Goal: Task Accomplishment & Management: Manage account settings

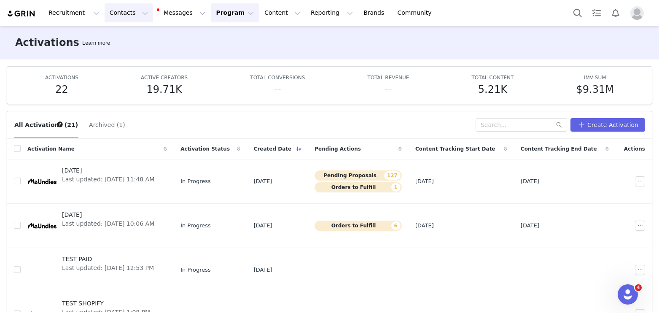
click at [117, 16] on button "Contacts Contacts" at bounding box center [129, 12] width 48 height 19
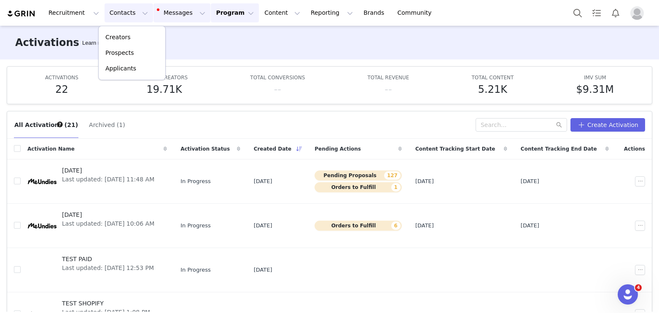
click at [169, 13] on button "Messages Messages" at bounding box center [181, 12] width 57 height 19
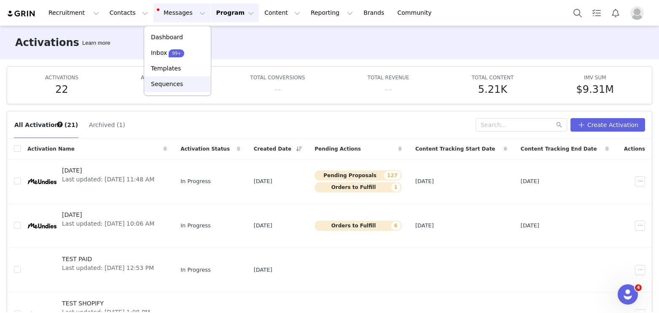
click at [171, 81] on p "Sequences" at bounding box center [167, 84] width 32 height 9
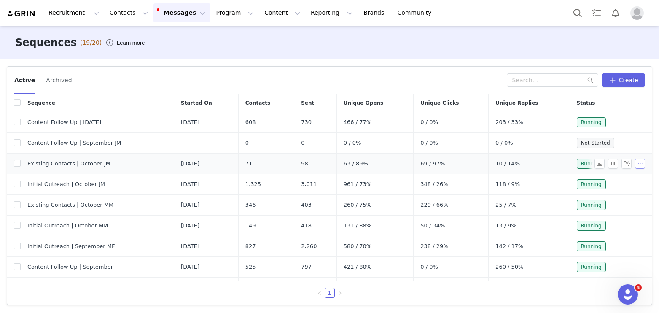
click at [640, 166] on button "button" at bounding box center [640, 164] width 10 height 10
click at [611, 179] on span at bounding box center [608, 178] width 8 height 9
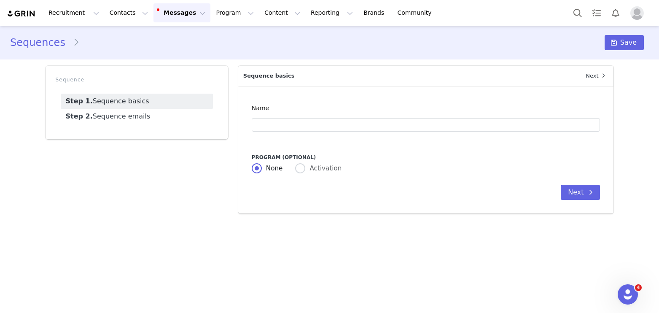
type input "Existing Contacts | October JM"
type input "MeUndies | October Activation Live! 🎉"
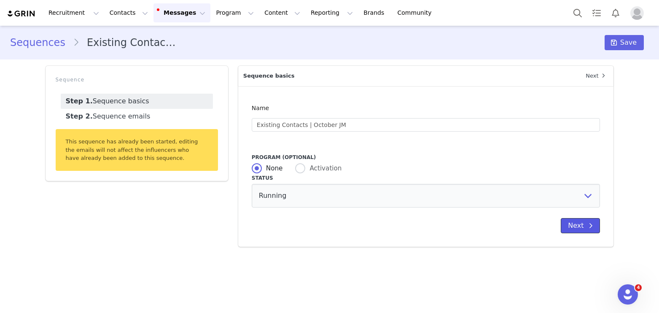
click at [572, 228] on button "Next" at bounding box center [580, 225] width 39 height 15
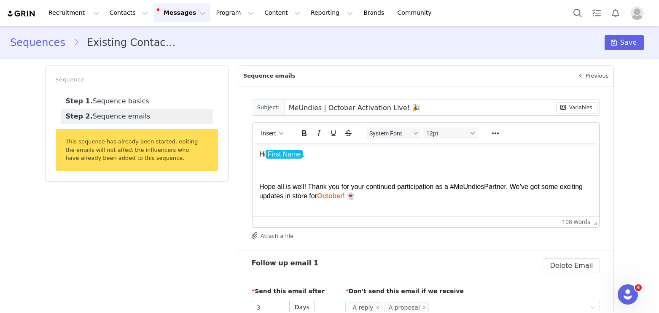
click at [39, 47] on link "Sequences" at bounding box center [41, 42] width 63 height 15
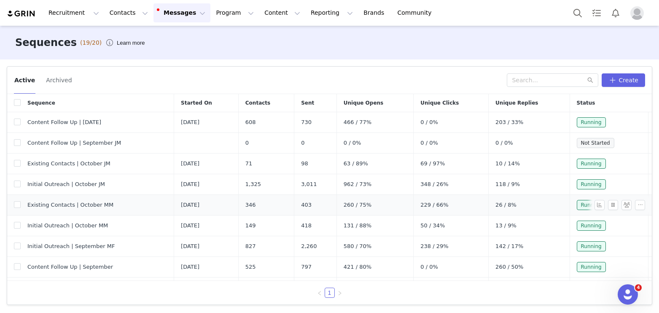
scroll to position [2, 0]
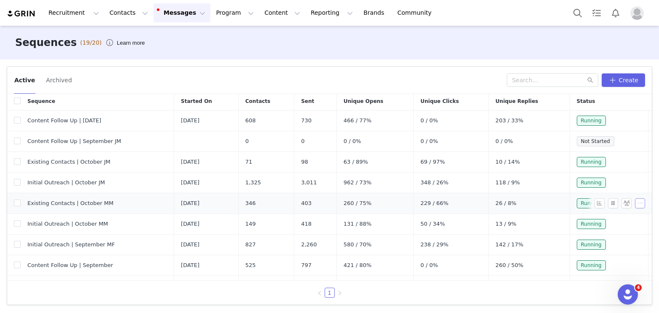
click at [636, 203] on button "button" at bounding box center [640, 203] width 10 height 10
click at [611, 219] on span at bounding box center [608, 218] width 8 height 9
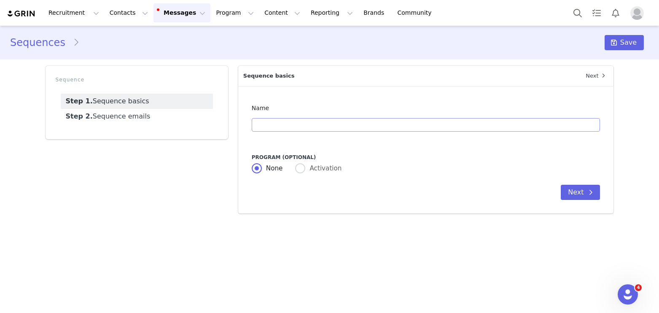
type input "Existing Contacts | October MM"
type input "MeUndies | October Activation Live! 🎉"
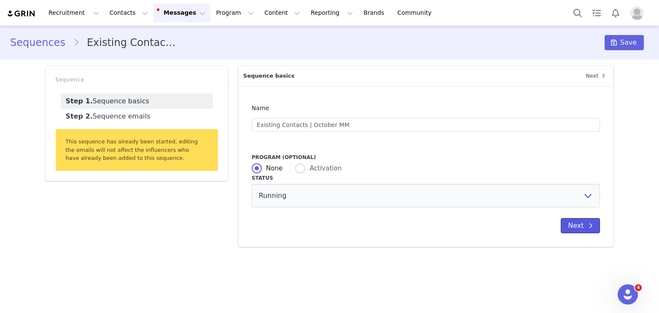
click at [591, 228] on icon at bounding box center [591, 225] width 4 height 7
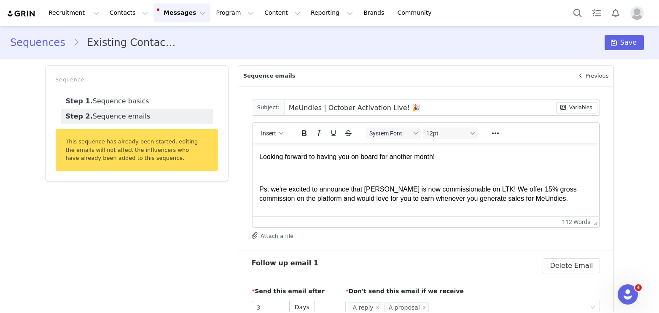
scroll to position [213, 0]
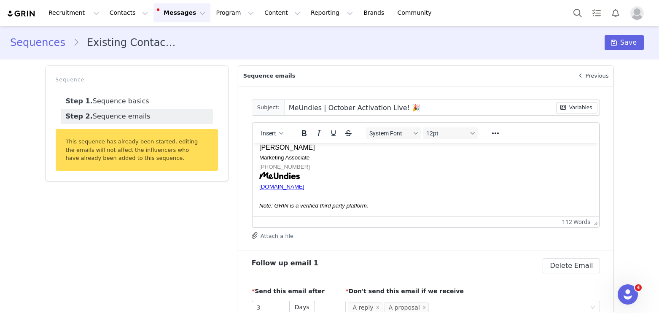
click at [180, 11] on button "Messages Messages" at bounding box center [181, 12] width 57 height 19
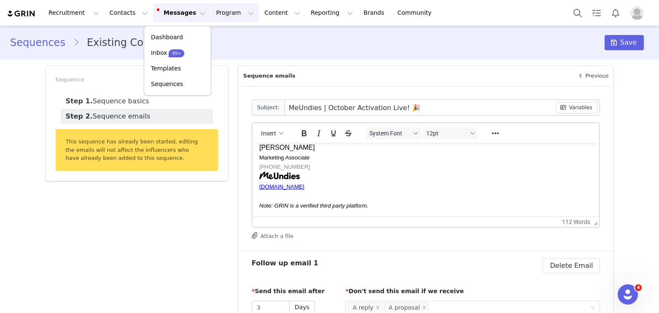
click at [220, 17] on button "Program Program" at bounding box center [235, 12] width 48 height 19
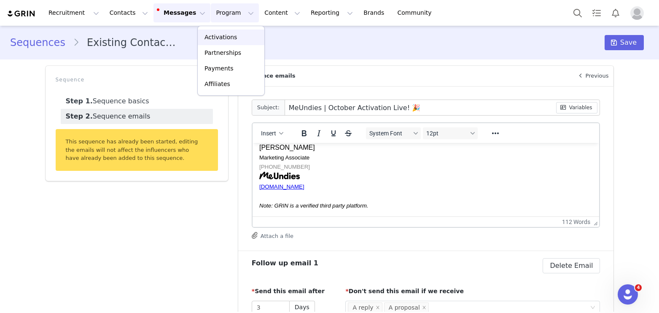
click at [218, 35] on p "Activations" at bounding box center [220, 37] width 32 height 9
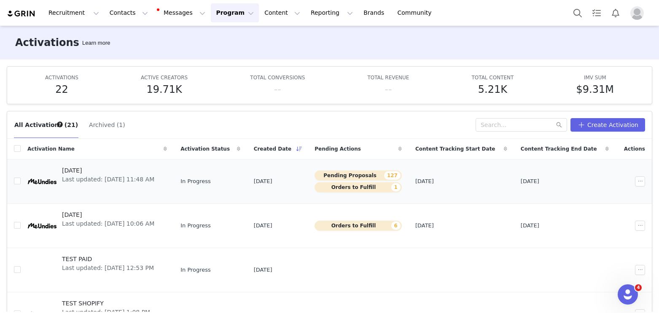
click at [146, 167] on span "[DATE]" at bounding box center [108, 170] width 92 height 9
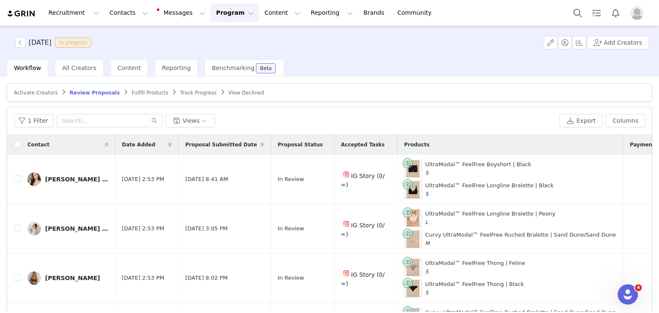
click at [141, 95] on span "Fulfill Products" at bounding box center [150, 93] width 37 height 6
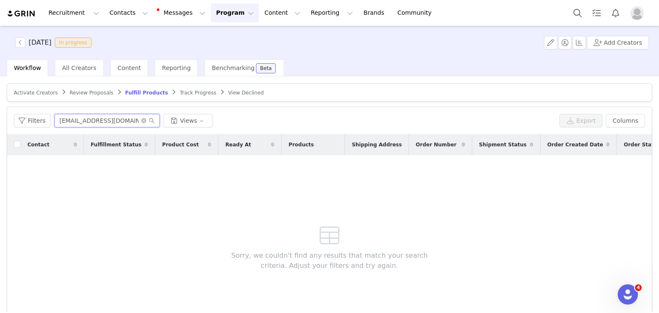
click at [60, 121] on input "[EMAIL_ADDRESS][DOMAIN_NAME]" at bounding box center [106, 120] width 105 height 13
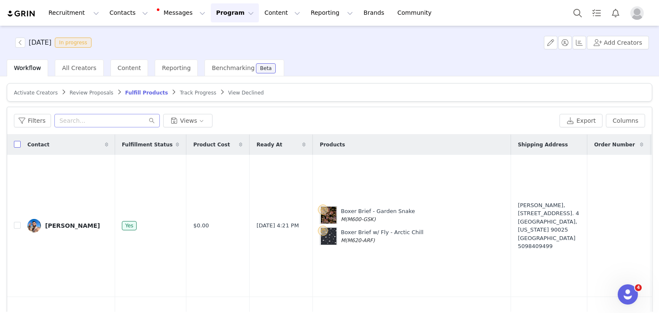
click at [15, 145] on input "checkbox" at bounding box center [17, 144] width 7 height 7
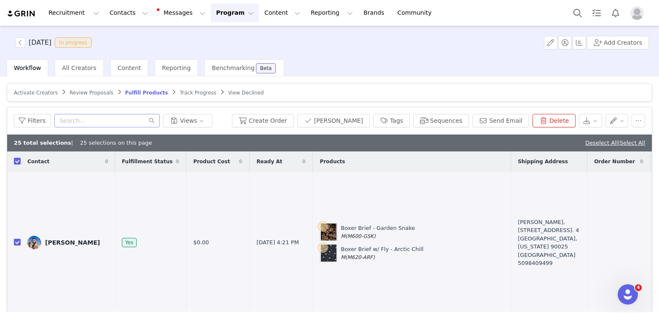
checkbox input "true"
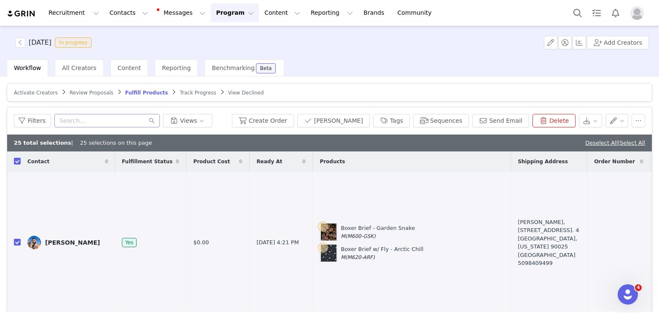
checkbox input "true"
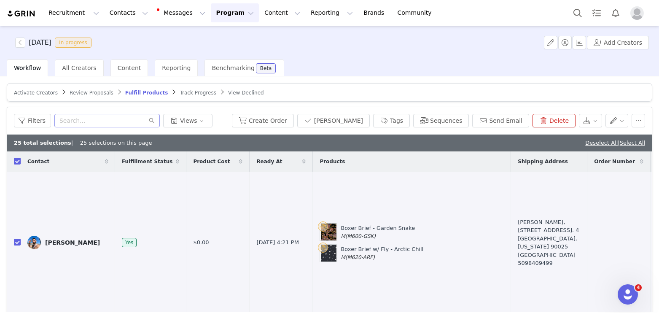
checkbox input "true"
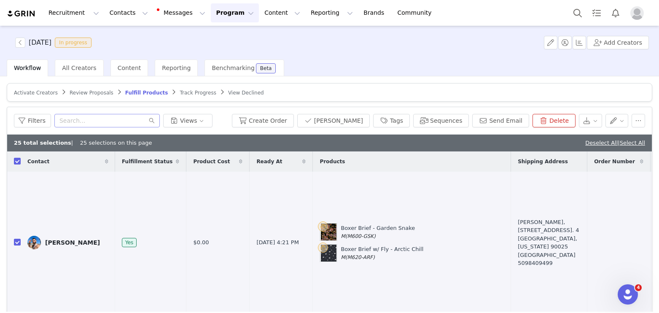
checkbox input "true"
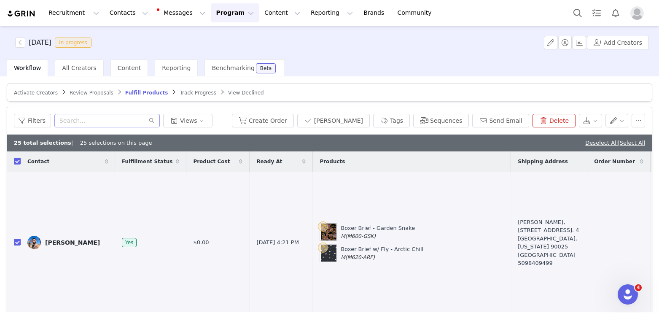
checkbox input "true"
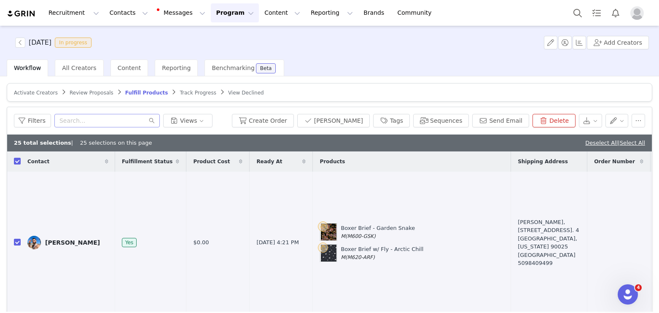
checkbox input "true"
click at [628, 144] on link "Select All" at bounding box center [632, 143] width 25 height 6
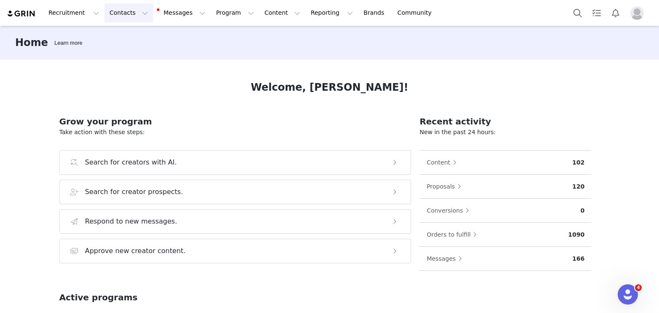
click at [112, 12] on button "Contacts Contacts" at bounding box center [129, 12] width 48 height 19
click at [118, 34] on p "Creators" at bounding box center [117, 37] width 25 height 9
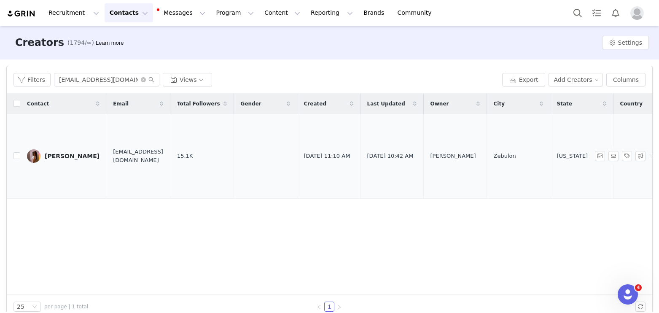
click at [52, 159] on div "𝐒𝐀𝐌" at bounding box center [72, 156] width 55 height 7
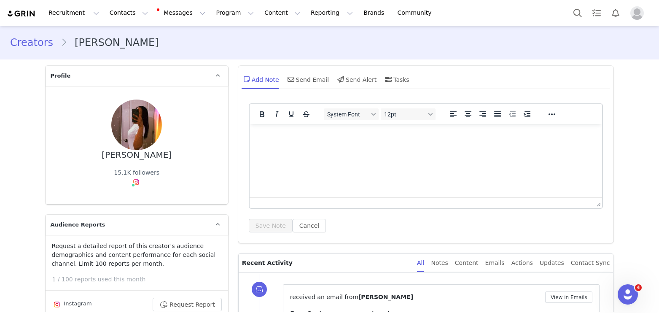
type input "+1 (United States)"
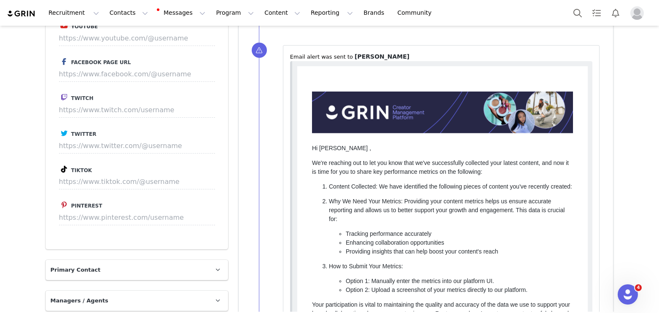
scroll to position [1431, 0]
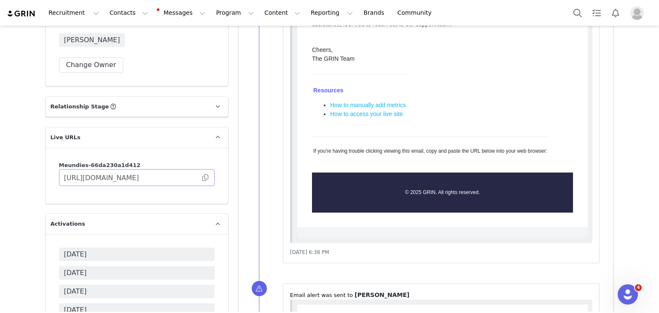
click at [206, 178] on span at bounding box center [205, 178] width 8 height 0
